Goal: Find specific fact

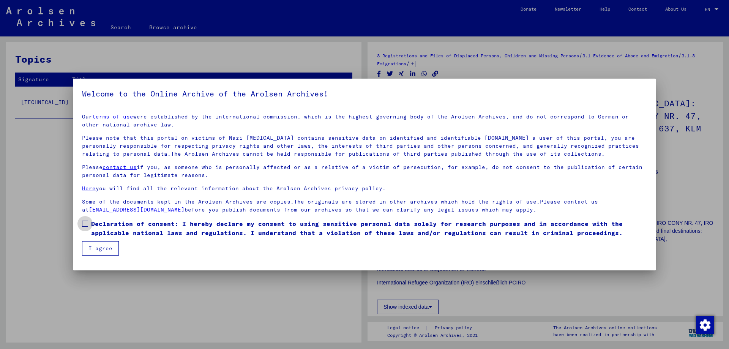
click at [84, 225] on span at bounding box center [85, 224] width 6 height 6
click at [100, 250] on button "I agree" at bounding box center [100, 248] width 37 height 14
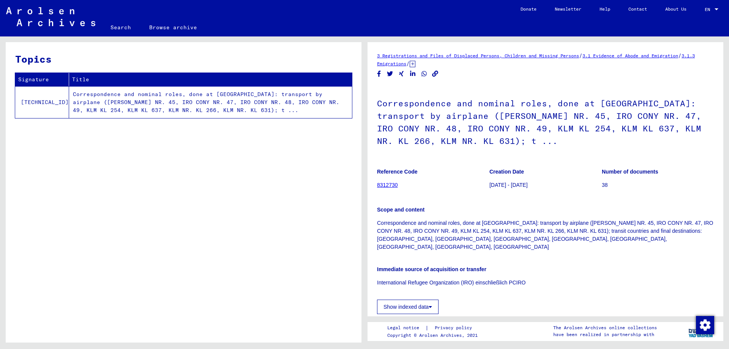
scroll to position [76, 0]
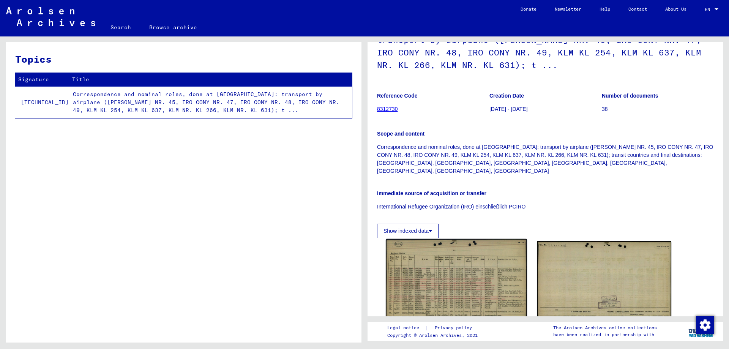
click at [462, 272] on img at bounding box center [456, 284] width 141 height 90
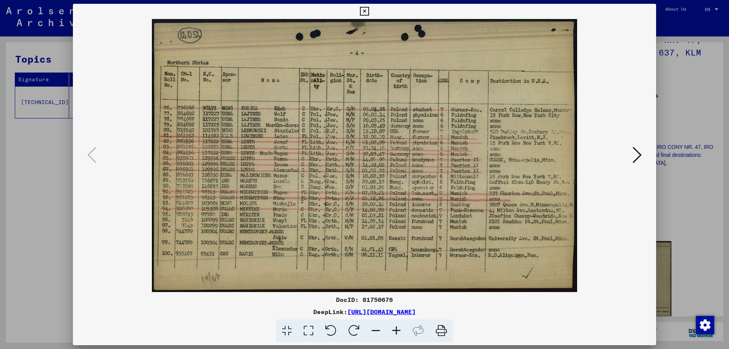
click at [397, 326] on icon at bounding box center [396, 330] width 20 height 23
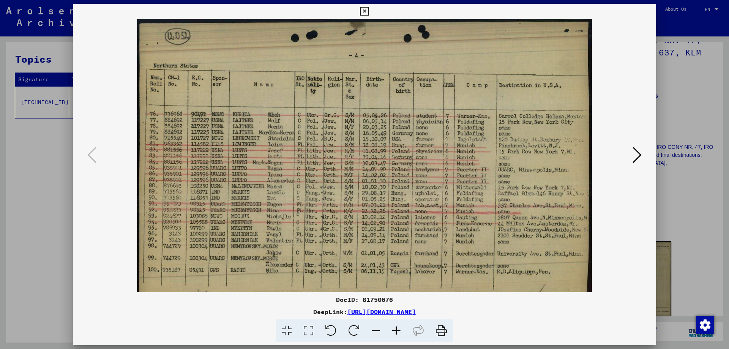
click at [397, 326] on icon at bounding box center [396, 330] width 20 height 23
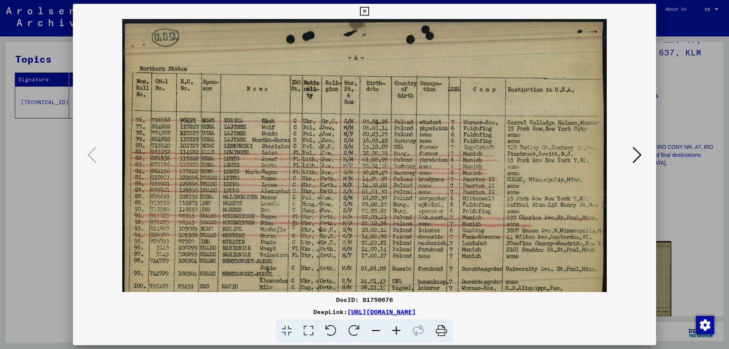
click at [397, 326] on icon at bounding box center [396, 330] width 20 height 23
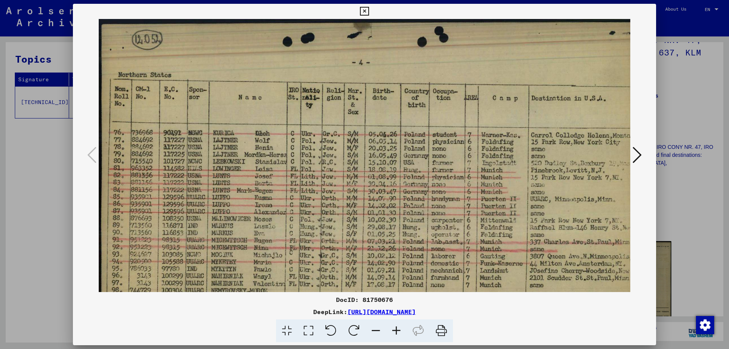
click at [397, 326] on icon at bounding box center [396, 330] width 20 height 23
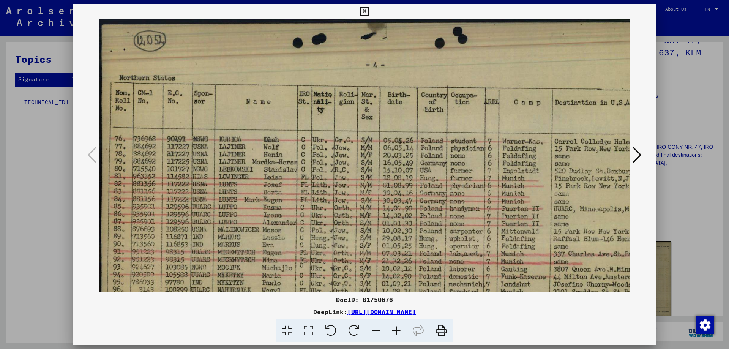
click at [376, 300] on div "DocID: 81750676" at bounding box center [364, 299] width 583 height 9
copy div "81750676"
click at [364, 14] on icon at bounding box center [364, 11] width 9 height 9
